Goal: Participate in discussion: Engage in conversation with other users on a specific topic

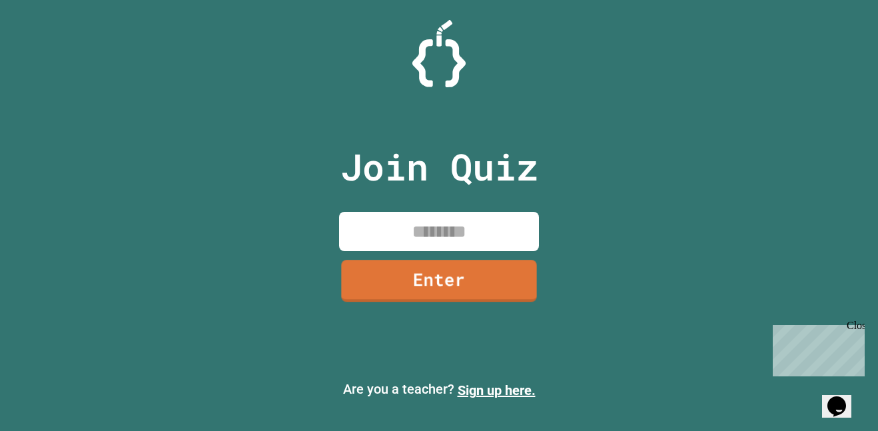
click at [431, 241] on input at bounding box center [439, 231] width 200 height 39
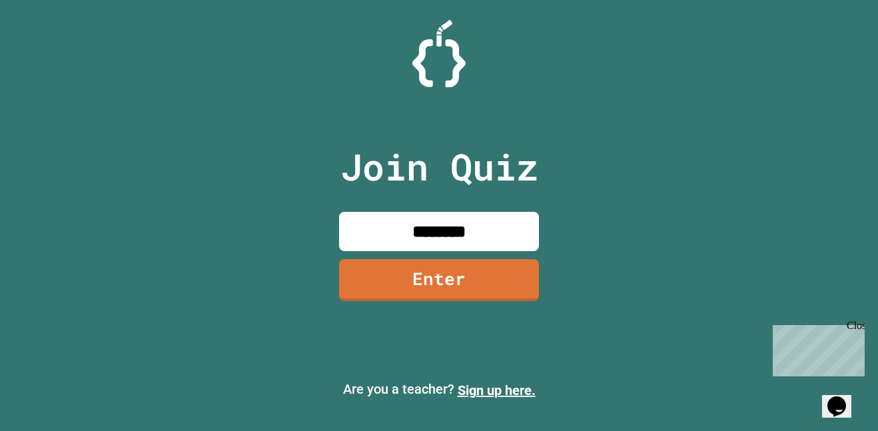
type input "********"
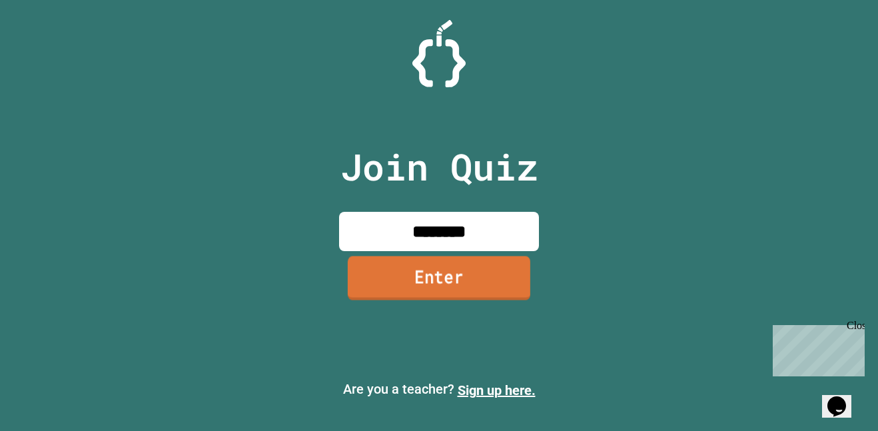
click at [499, 263] on link "Enter" at bounding box center [439, 278] width 182 height 44
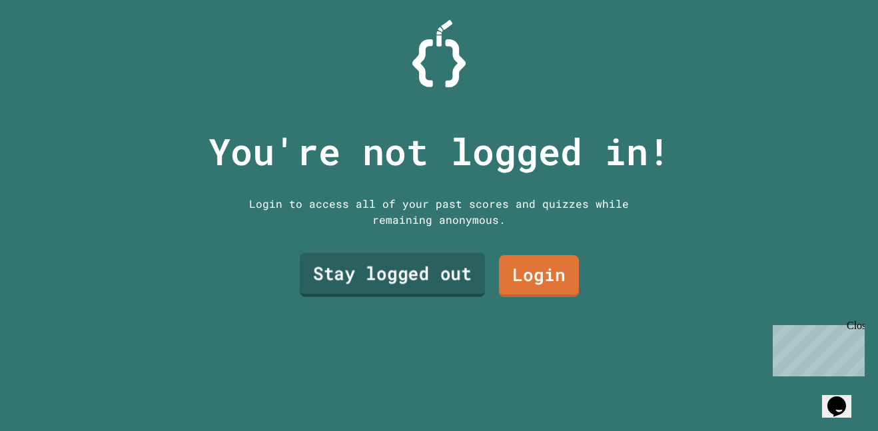
click at [427, 278] on link "Stay logged out" at bounding box center [392, 275] width 185 height 44
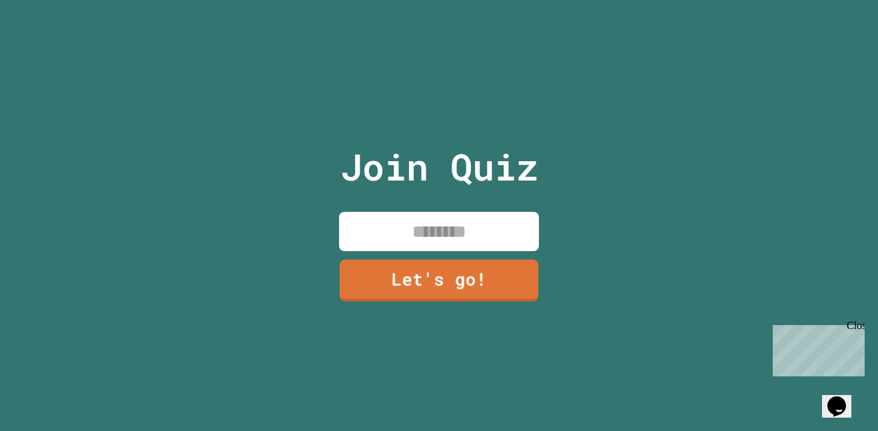
click at [412, 240] on input at bounding box center [439, 231] width 200 height 39
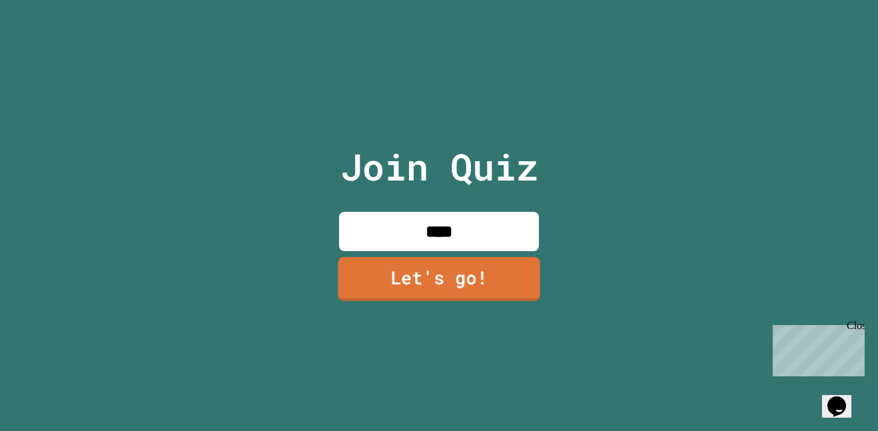
type input "****"
click at [460, 279] on link "Let's go!" at bounding box center [439, 279] width 202 height 44
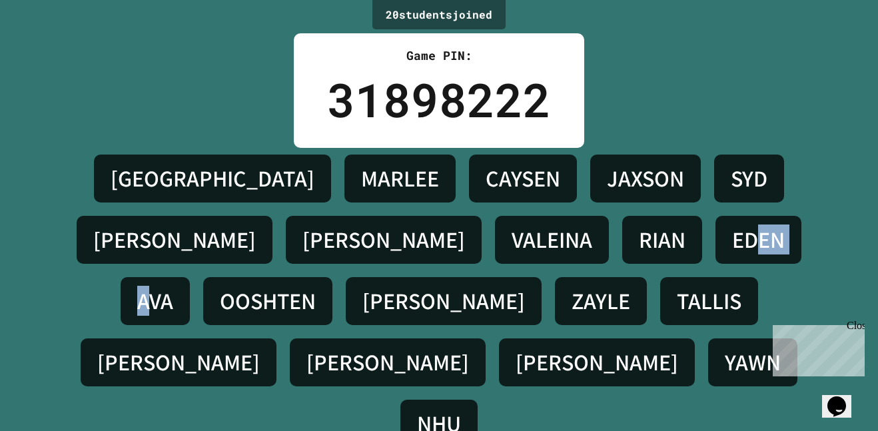
drag, startPoint x: 488, startPoint y: 232, endPoint x: 572, endPoint y: 247, distance: 85.2
click at [572, 247] on div "BROOKLYN [PERSON_NAME] JAXSON [PERSON_NAME] [PERSON_NAME] [PERSON_NAME] AVA OOS…" at bounding box center [438, 301] width 811 height 306
click at [173, 287] on h4 "AVA" at bounding box center [155, 301] width 36 height 28
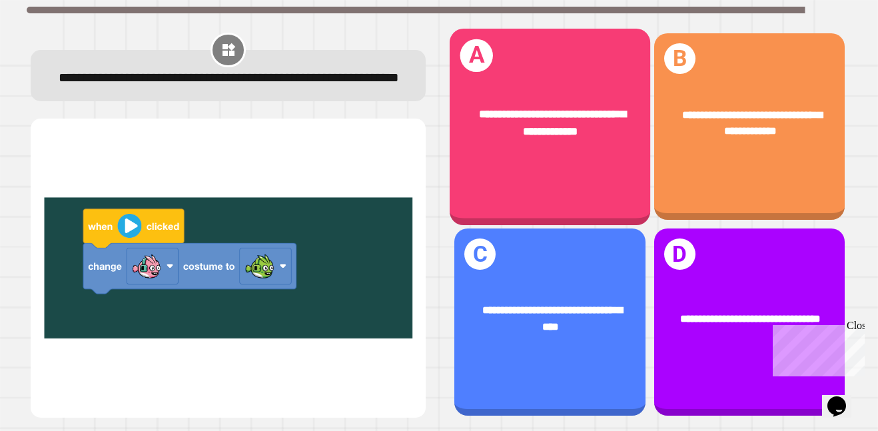
click at [516, 180] on div "**********" at bounding box center [549, 127] width 200 height 196
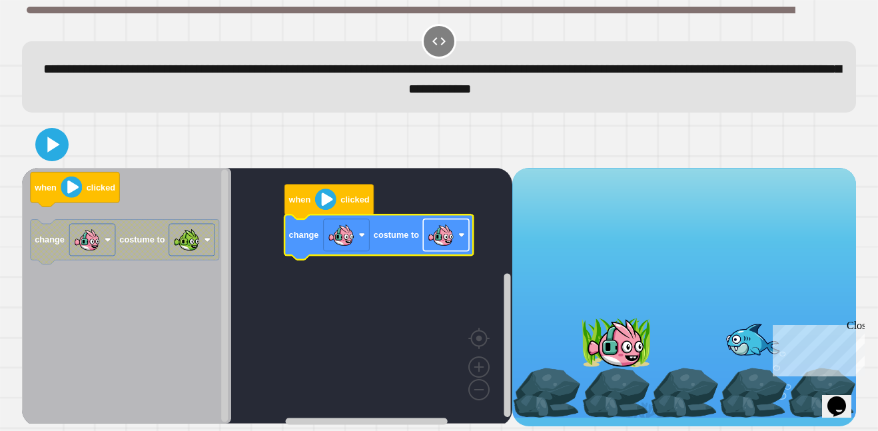
click at [437, 243] on image "Blockly Workspace" at bounding box center [440, 235] width 27 height 27
click at [57, 142] on icon at bounding box center [52, 144] width 32 height 32
click at [854, 326] on div "Close" at bounding box center [854, 328] width 17 height 17
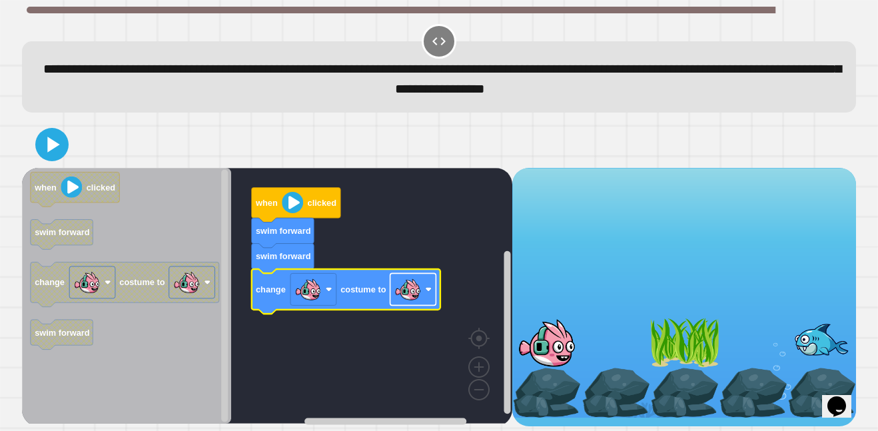
click at [397, 290] on image "Blockly Workspace" at bounding box center [407, 289] width 27 height 27
click at [54, 159] on icon at bounding box center [52, 144] width 32 height 32
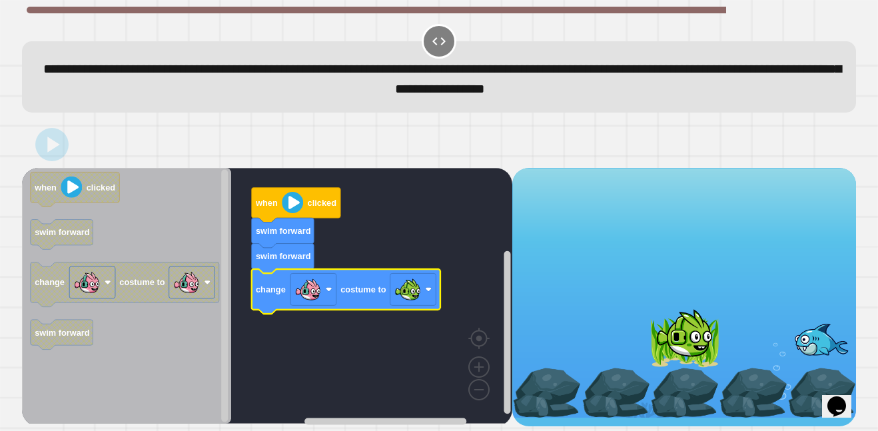
click at [304, 208] on icon "Blockly Workspace" at bounding box center [296, 204] width 89 height 35
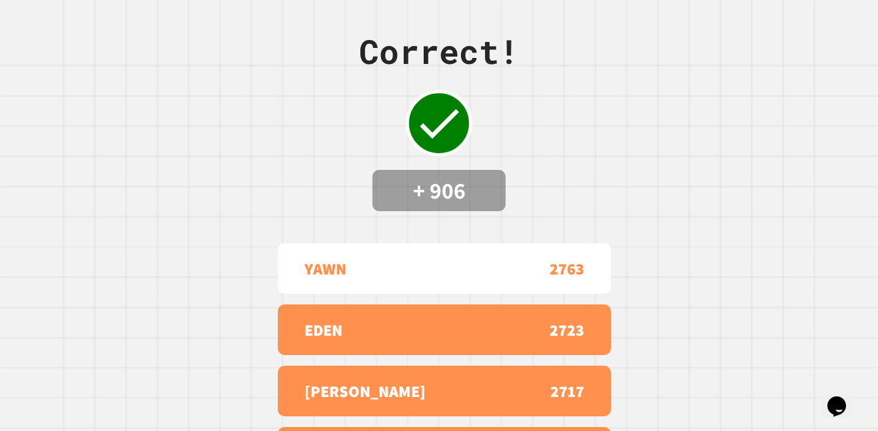
click at [278, 168] on div "Correct! + 906 YAWN 2763 EDEN 2723 [PERSON_NAME] 2717 JAXSON 2711 ETHAN 2698" at bounding box center [439, 215] width 878 height 431
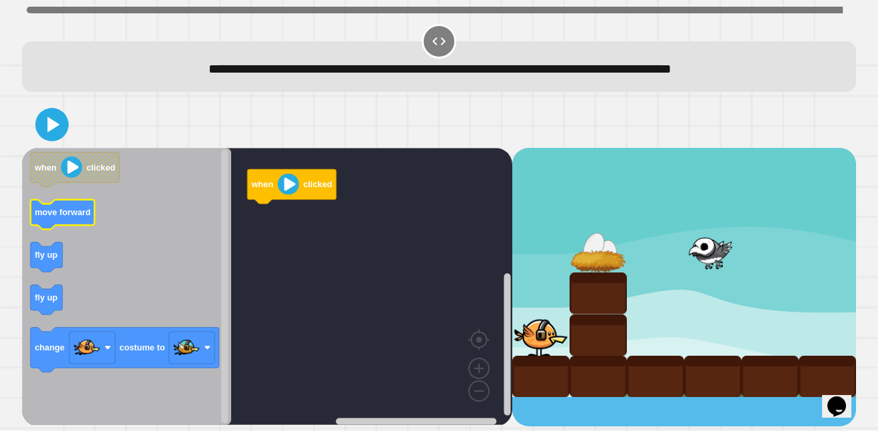
click at [57, 210] on text "move forward" at bounding box center [63, 212] width 56 height 10
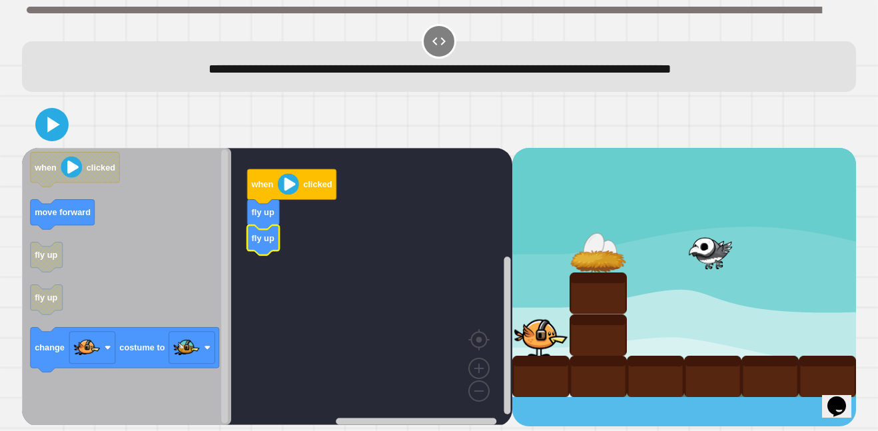
click at [270, 240] on text "fly up" at bounding box center [263, 237] width 23 height 10
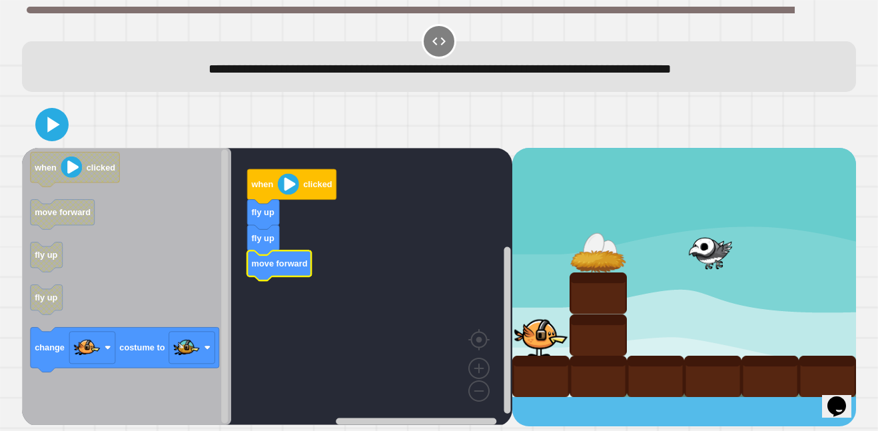
click at [292, 177] on image "Blockly Workspace" at bounding box center [288, 183] width 21 height 21
click at [59, 122] on icon at bounding box center [52, 124] width 27 height 27
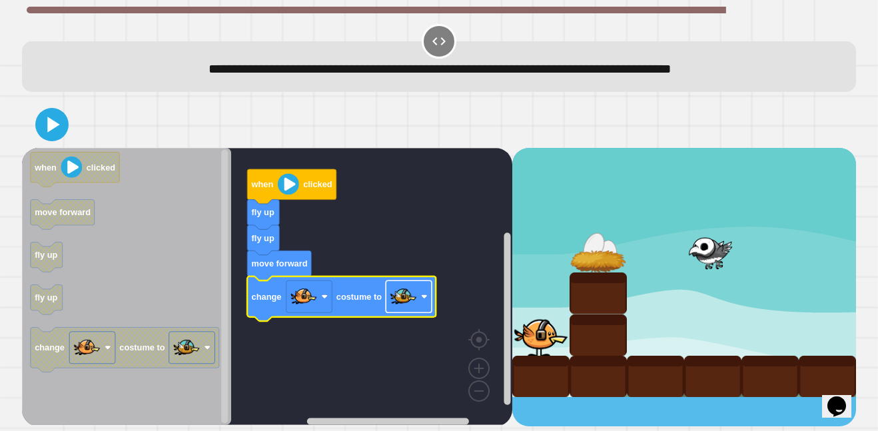
click at [414, 298] on image "Blockly Workspace" at bounding box center [403, 296] width 27 height 27
click at [54, 119] on icon at bounding box center [52, 124] width 27 height 27
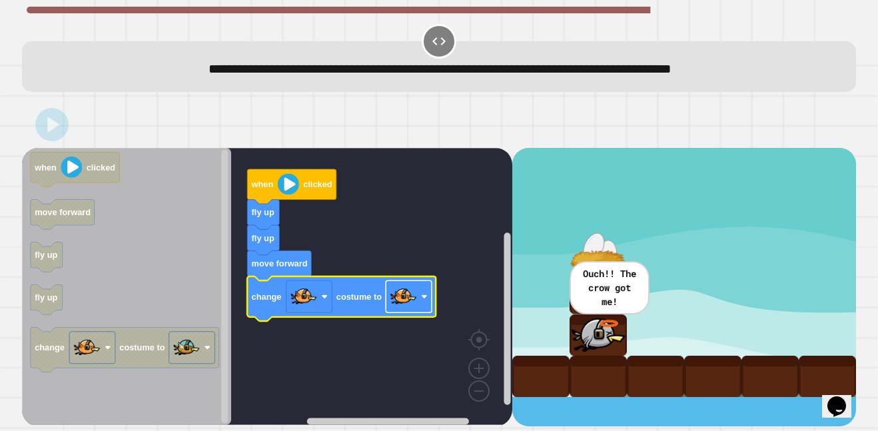
click at [406, 298] on image "Blockly Workspace" at bounding box center [403, 296] width 27 height 27
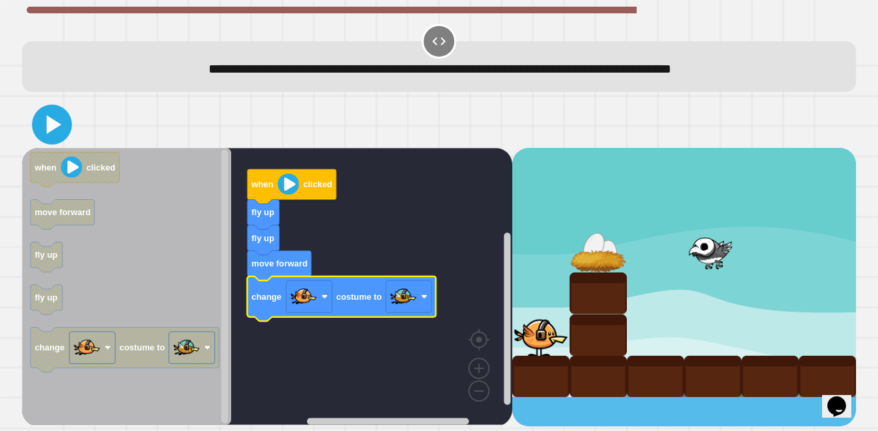
click at [44, 131] on icon at bounding box center [52, 125] width 32 height 32
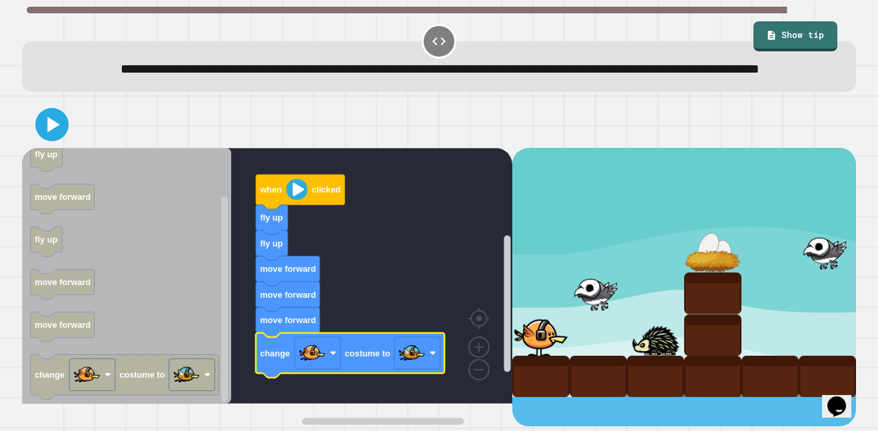
click at [53, 138] on icon at bounding box center [52, 124] width 27 height 27
click at [288, 200] on image "Blockly Workspace" at bounding box center [296, 188] width 21 height 21
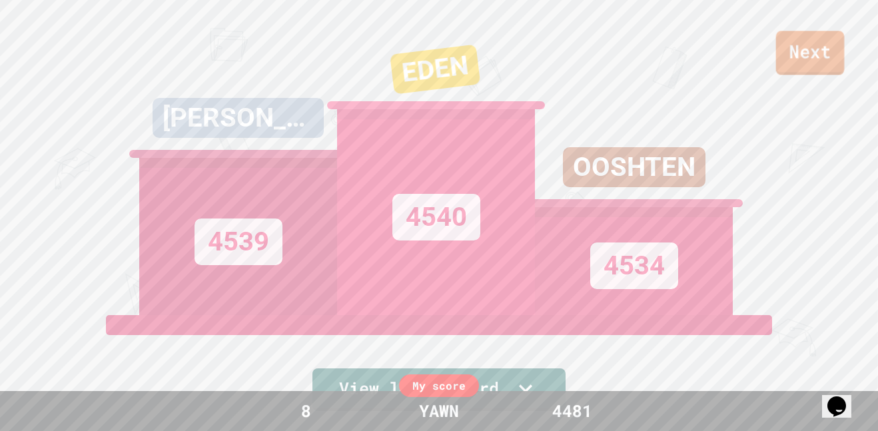
click at [830, 56] on link "Next" at bounding box center [810, 53] width 69 height 44
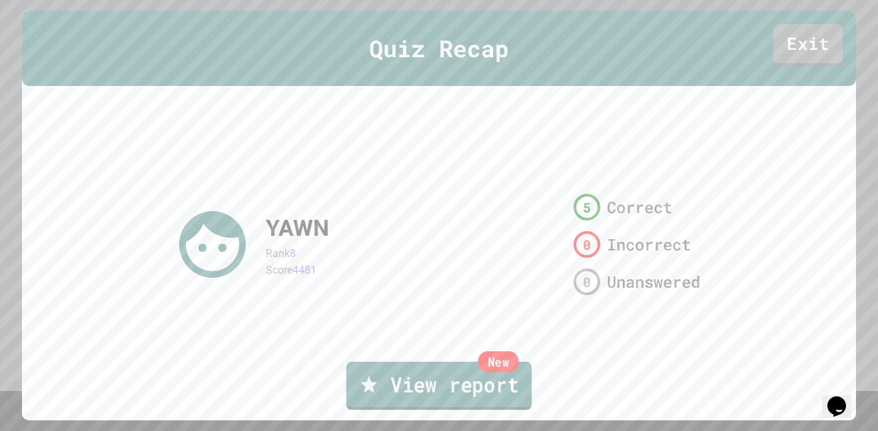
click at [442, 398] on link "New View report" at bounding box center [438, 386] width 185 height 48
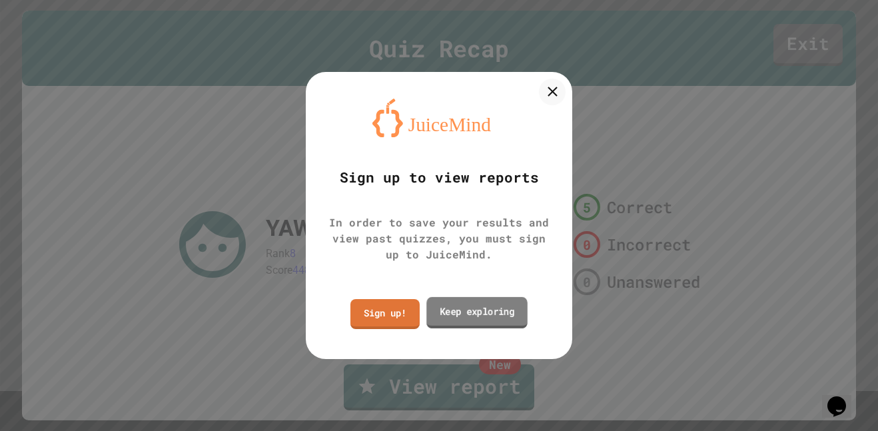
click at [443, 311] on link "Keep exploring" at bounding box center [476, 312] width 101 height 31
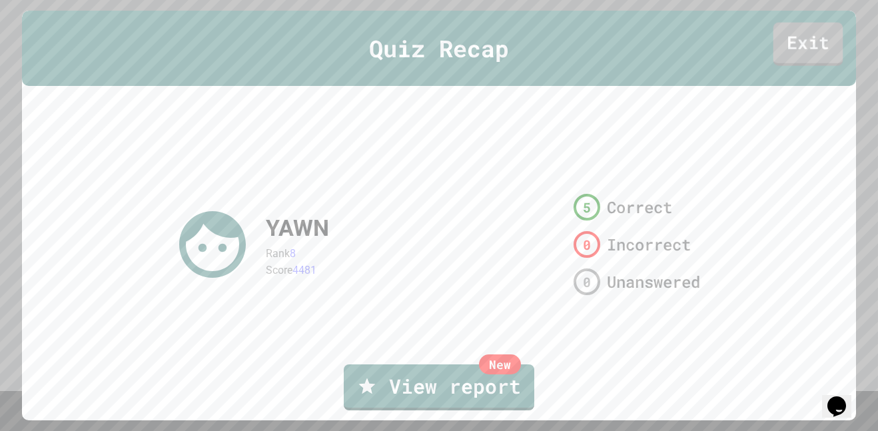
click at [798, 57] on link "Exit" at bounding box center [808, 44] width 70 height 43
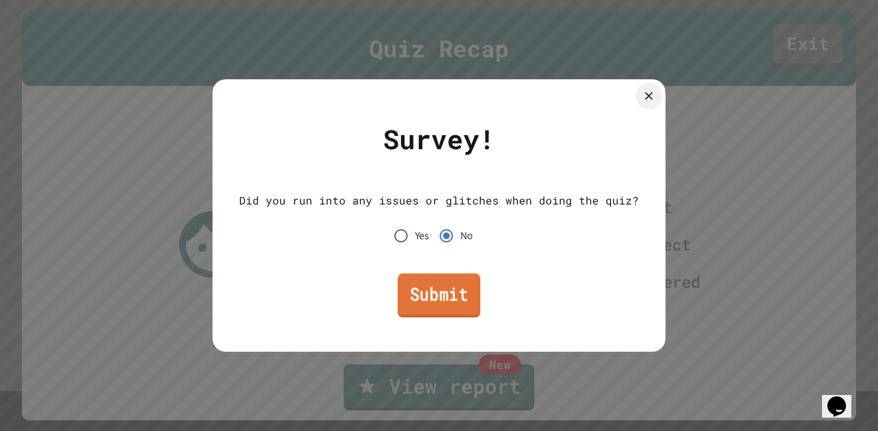
click at [459, 309] on link "Submit" at bounding box center [438, 295] width 83 height 44
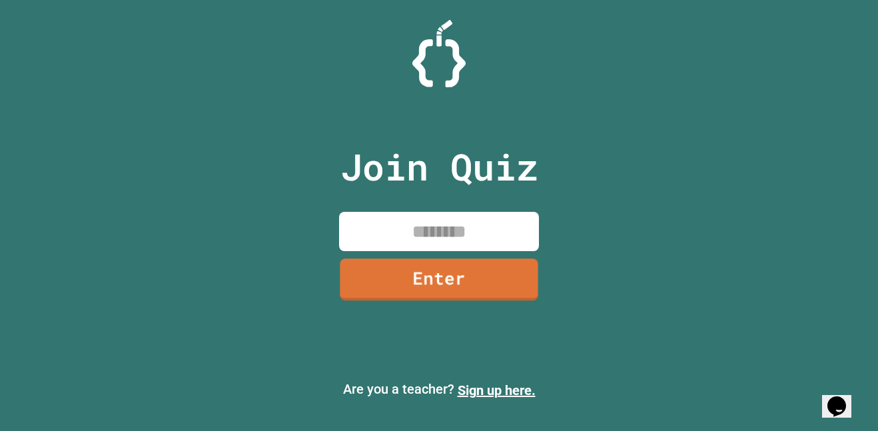
click at [417, 236] on input at bounding box center [439, 231] width 200 height 39
type input "********"
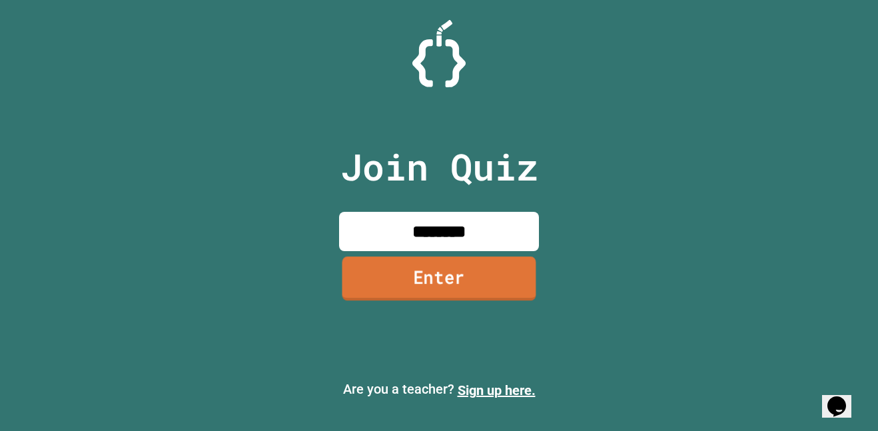
click at [417, 275] on link "Enter" at bounding box center [439, 278] width 194 height 44
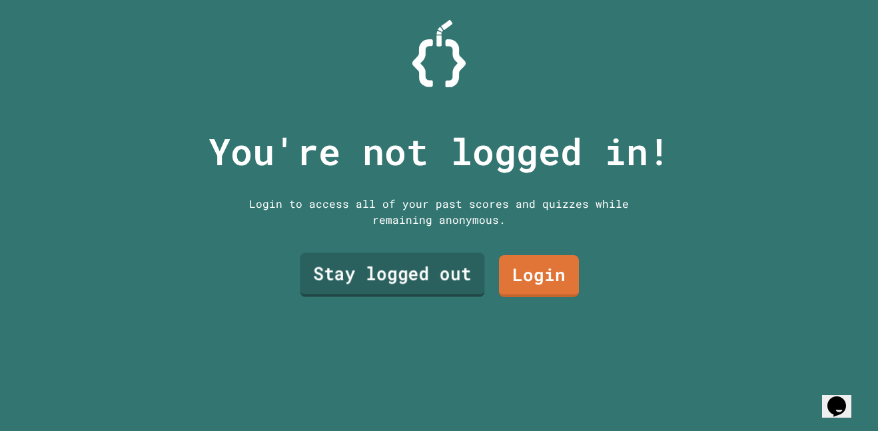
click at [397, 267] on link "Stay logged out" at bounding box center [392, 275] width 184 height 44
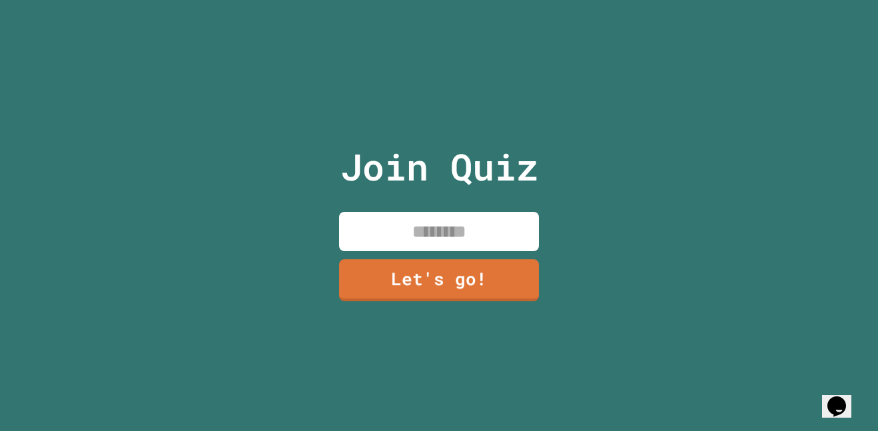
click at [420, 226] on input at bounding box center [439, 231] width 200 height 39
type input "******"
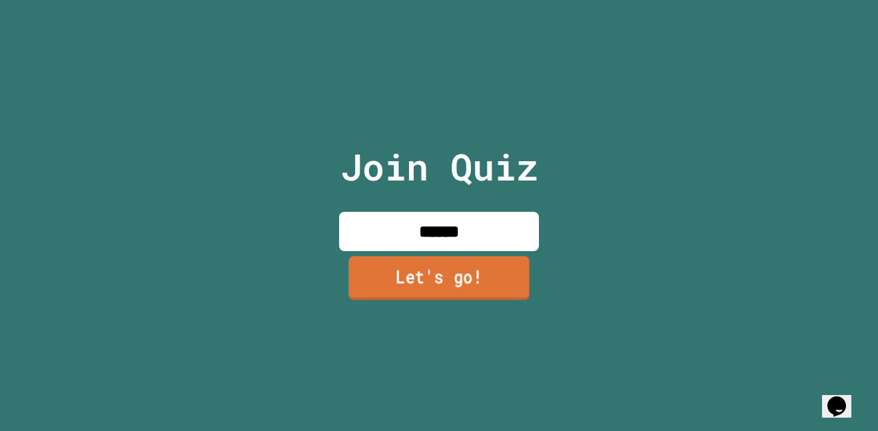
click at [429, 282] on link "Let's go!" at bounding box center [438, 278] width 181 height 44
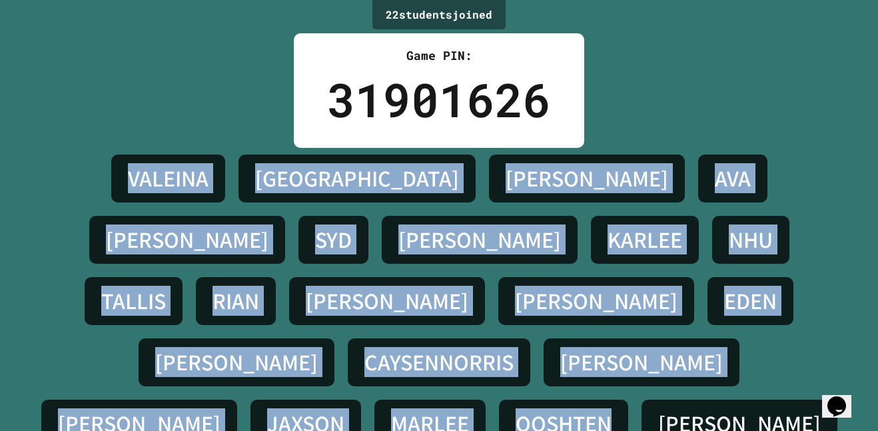
scroll to position [68, 0]
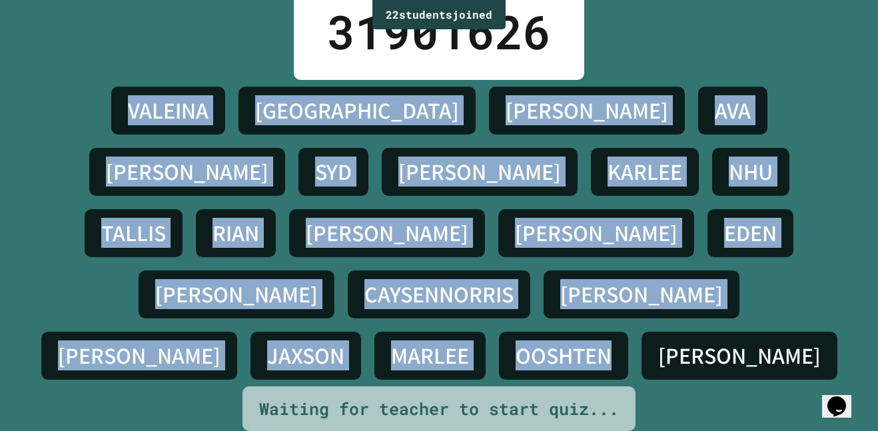
drag, startPoint x: 87, startPoint y: 174, endPoint x: 838, endPoint y: 374, distance: 777.8
click at [838, 374] on div "[PERSON_NAME] [PERSON_NAME] [PERSON_NAME] [PERSON_NAME] [PERSON_NAME] [PERSON_N…" at bounding box center [438, 233] width 811 height 306
click at [834, 357] on div "[PERSON_NAME] [PERSON_NAME] [PERSON_NAME] [PERSON_NAME] [PERSON_NAME] [PERSON_N…" at bounding box center [438, 233] width 811 height 306
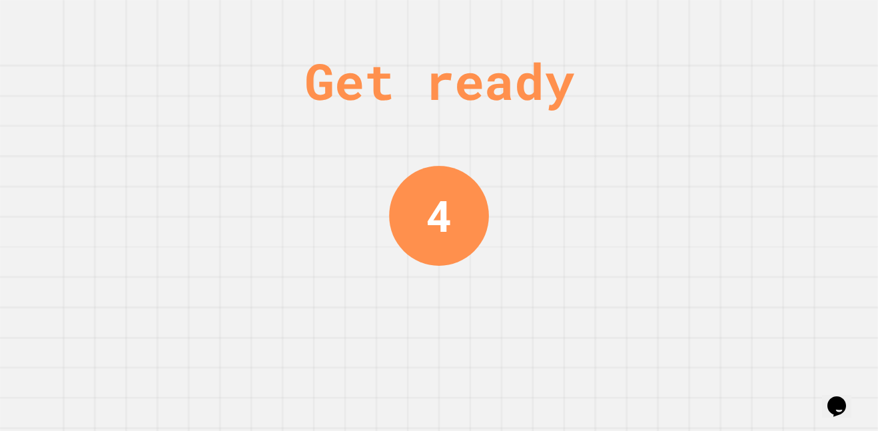
scroll to position [0, 0]
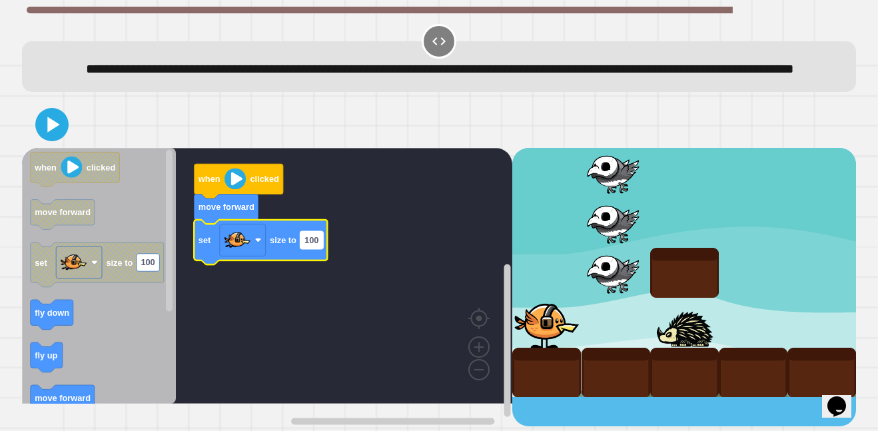
click at [310, 245] on text "100" at bounding box center [311, 240] width 14 height 10
type input "***"
click at [354, 320] on rect "Blockly Workspace" at bounding box center [267, 276] width 491 height 256
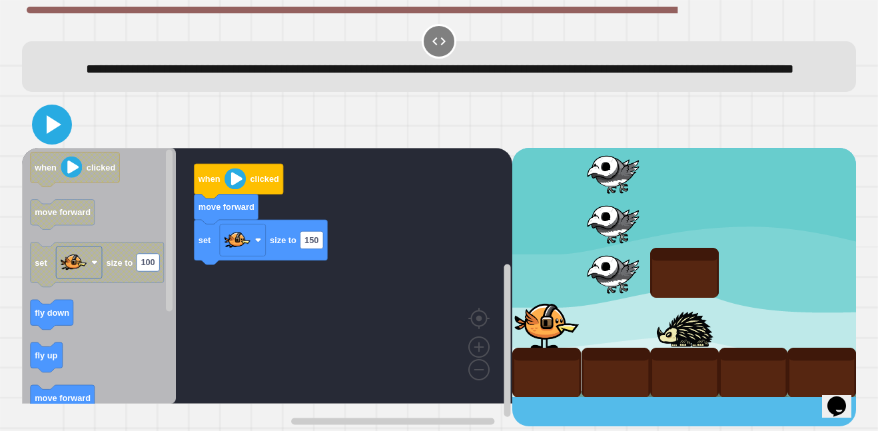
click at [54, 140] on icon at bounding box center [52, 125] width 32 height 32
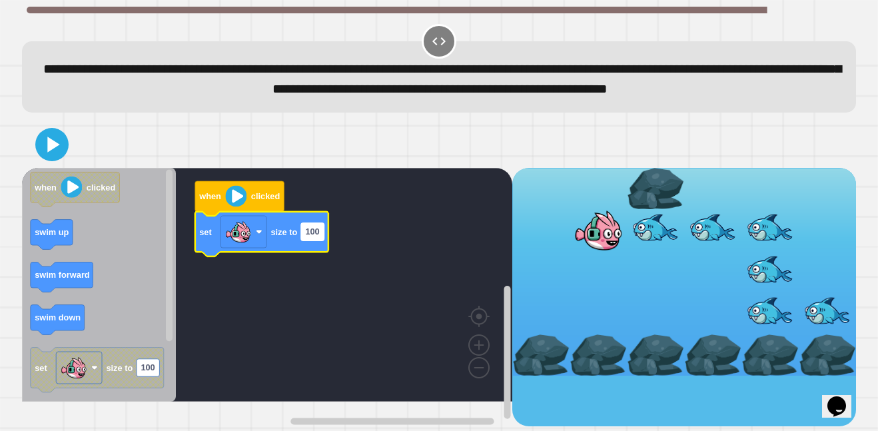
click at [317, 236] on text "100" at bounding box center [312, 231] width 14 height 10
type input "***"
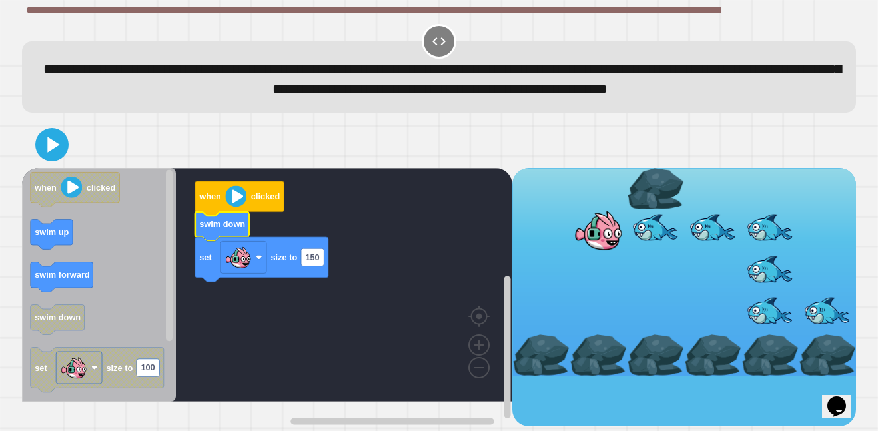
click at [241, 229] on text "swim down" at bounding box center [222, 224] width 46 height 10
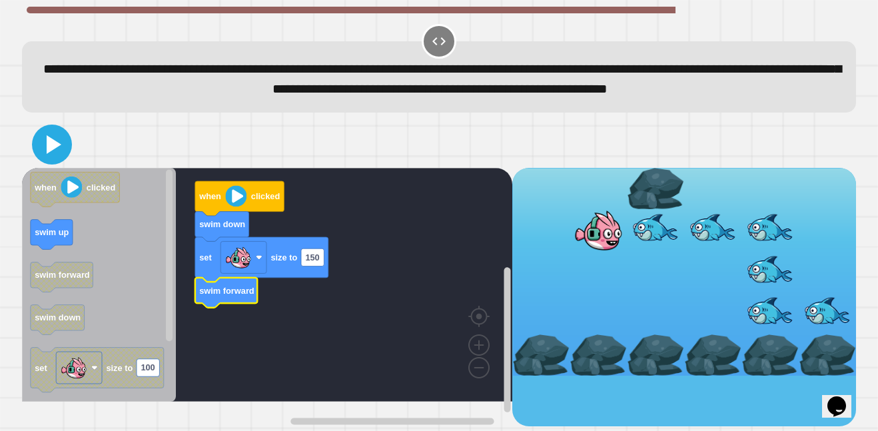
click at [52, 154] on icon at bounding box center [54, 144] width 15 height 19
click at [248, 216] on icon "Blockly Workspace" at bounding box center [239, 198] width 89 height 35
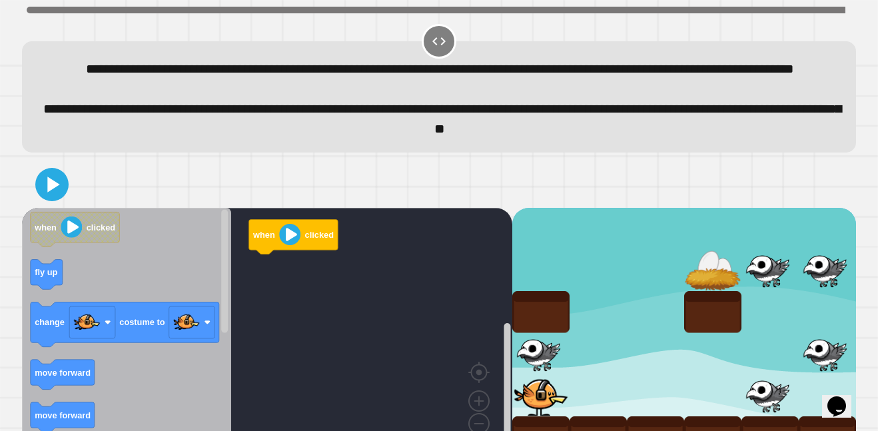
scroll to position [58, 0]
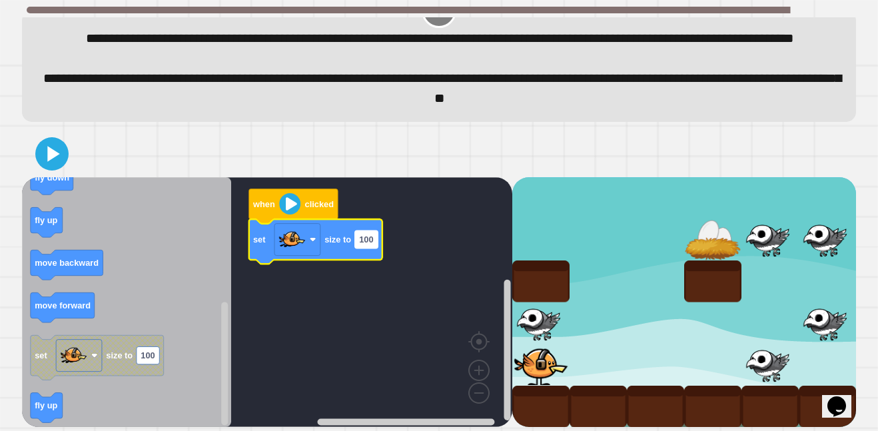
click at [364, 244] on text "100" at bounding box center [366, 239] width 14 height 10
type input "**"
click at [396, 294] on rect "Blockly Workspace" at bounding box center [267, 302] width 491 height 250
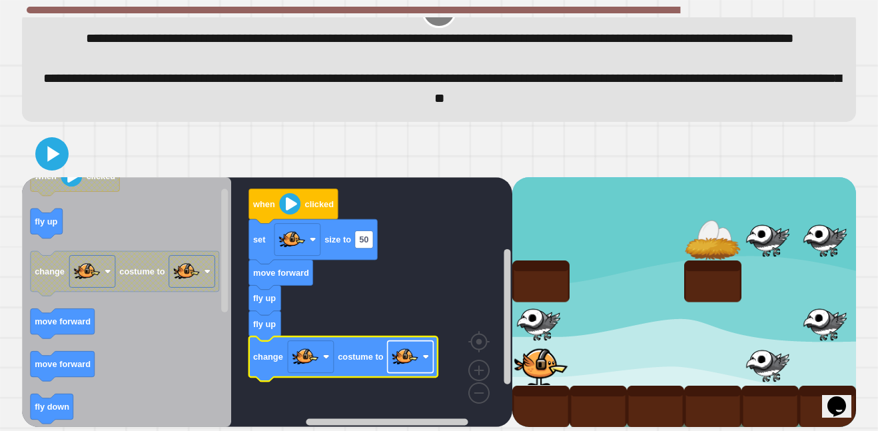
click at [407, 360] on image "Blockly Workspace" at bounding box center [404, 357] width 27 height 27
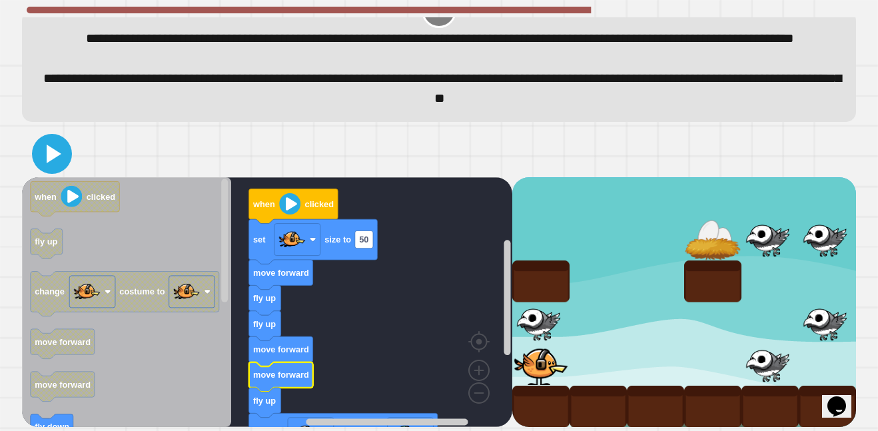
click at [47, 148] on icon at bounding box center [54, 153] width 15 height 19
click at [53, 161] on icon at bounding box center [52, 154] width 32 height 32
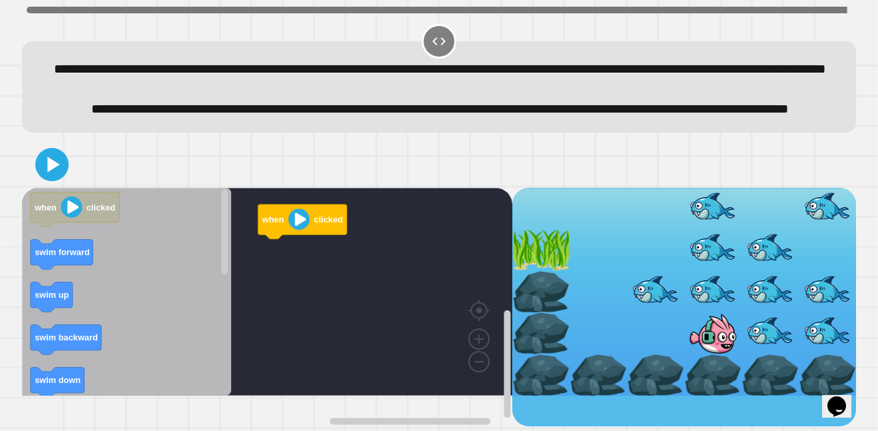
scroll to position [17, 0]
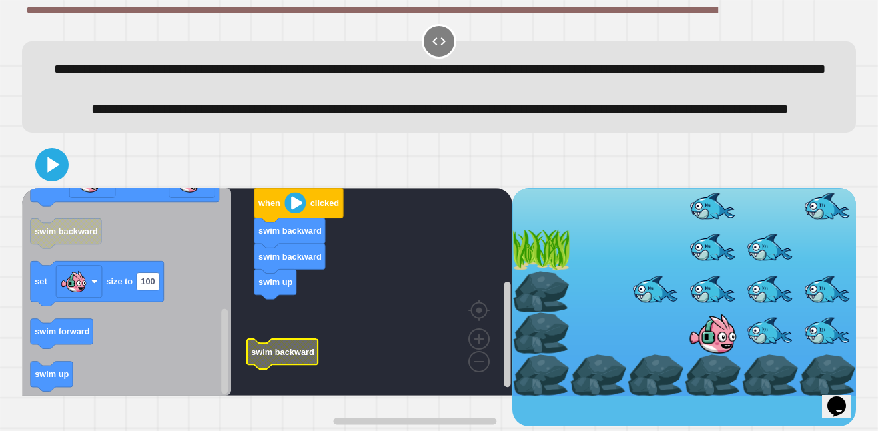
click at [46, 430] on div "when clicked swim backward swim backward swim up swim backward when clicked swi…" at bounding box center [438, 283] width 842 height 294
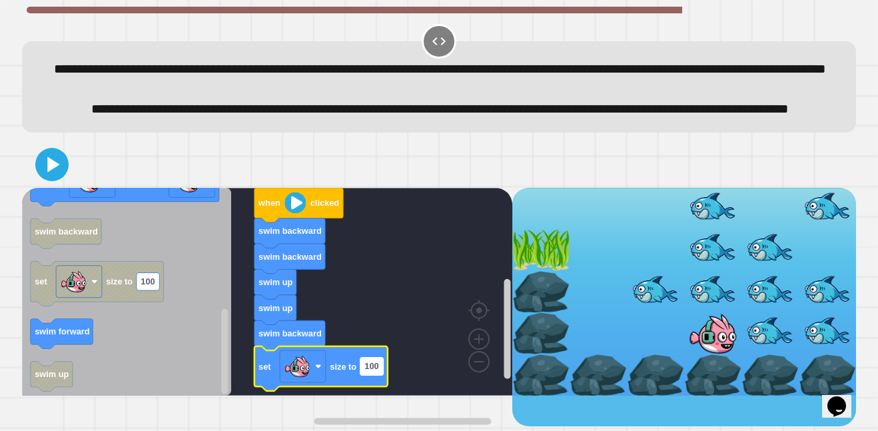
click at [370, 371] on text "100" at bounding box center [371, 366] width 14 height 10
type input "**"
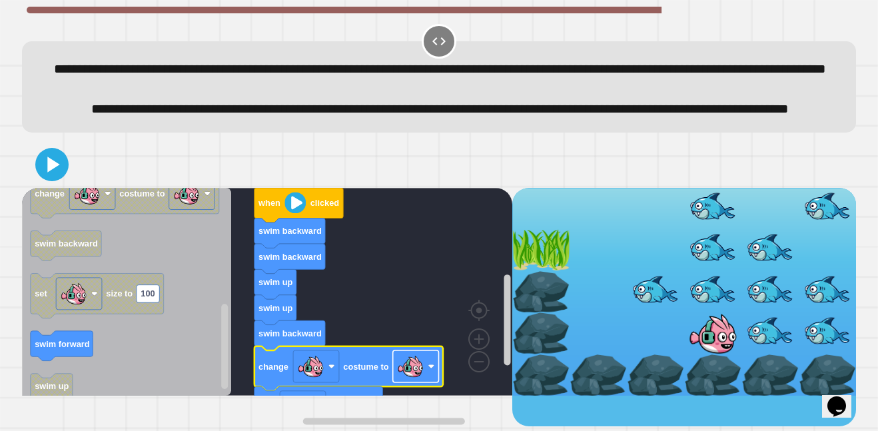
click at [421, 380] on image "Blockly Workspace" at bounding box center [410, 366] width 27 height 27
click at [59, 180] on icon at bounding box center [52, 164] width 31 height 31
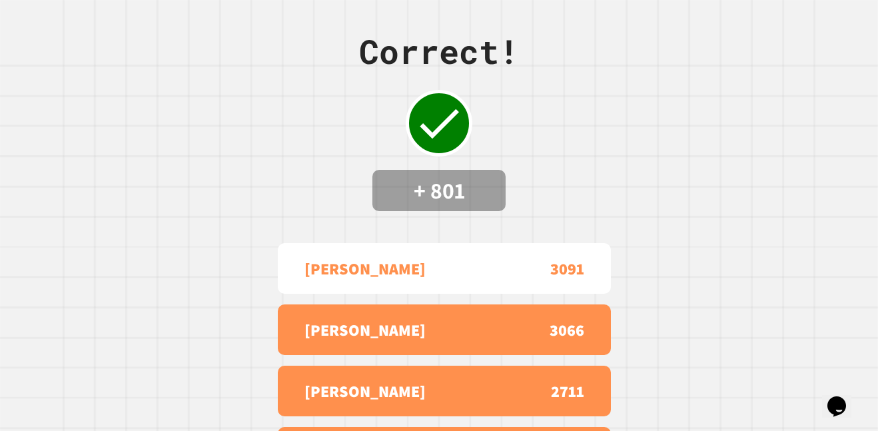
scroll to position [0, 0]
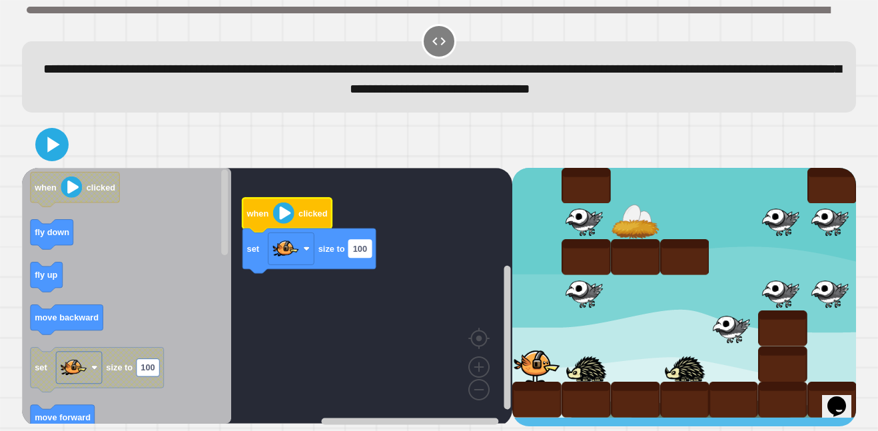
click at [355, 254] on text "100" at bounding box center [360, 249] width 14 height 10
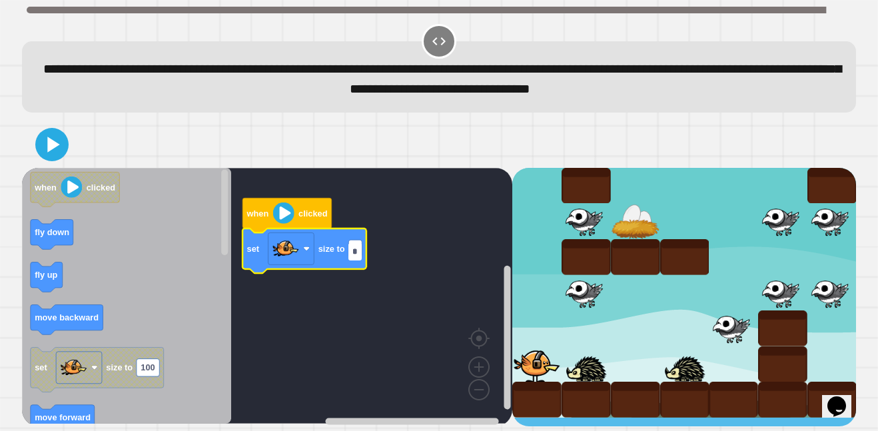
type input "**"
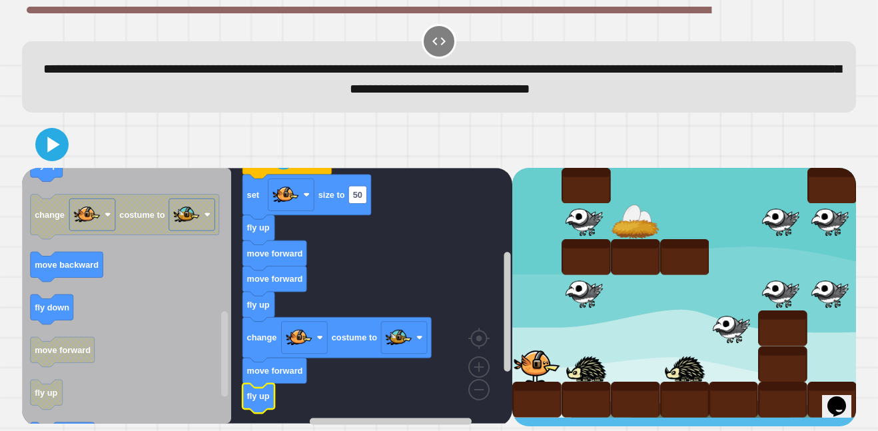
click at [70, 250] on icon "Blockly Workspace" at bounding box center [126, 296] width 209 height 256
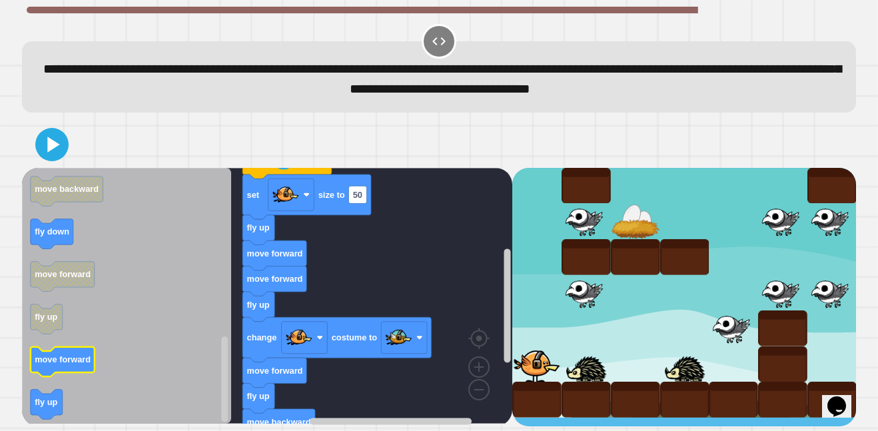
click at [67, 371] on icon "Blockly Workspace" at bounding box center [63, 362] width 64 height 30
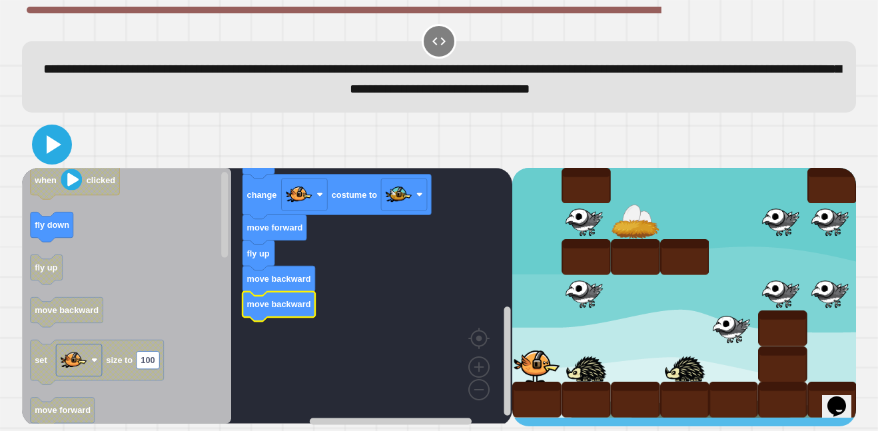
click at [56, 144] on icon at bounding box center [52, 144] width 32 height 32
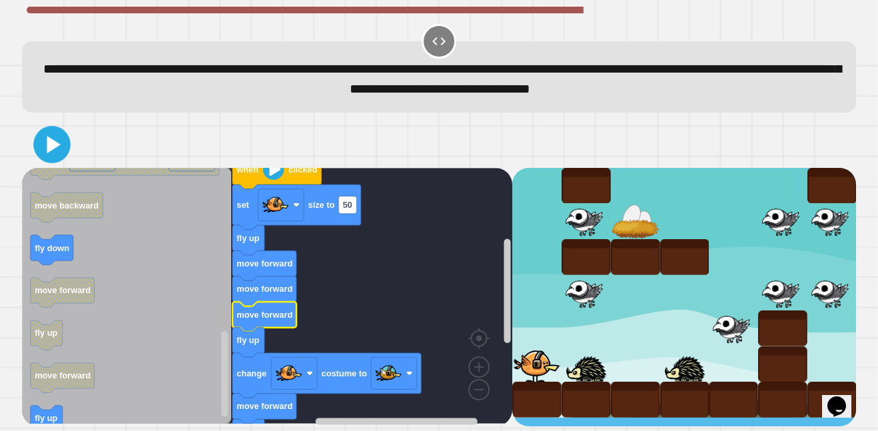
click at [49, 149] on icon at bounding box center [53, 144] width 13 height 17
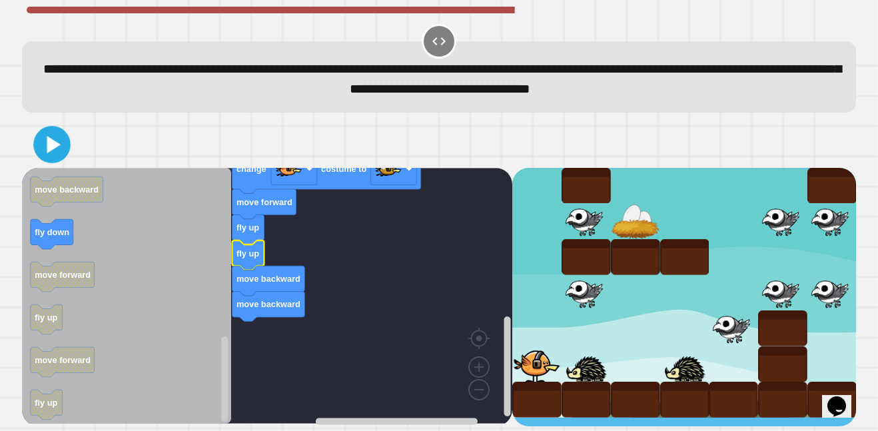
click at [38, 144] on icon at bounding box center [52, 144] width 30 height 30
